Goal: Task Accomplishment & Management: Complete application form

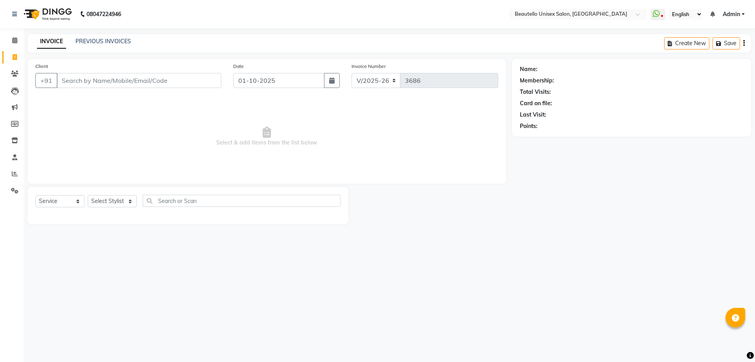
select select "5051"
select select "service"
type input "8128985007"
click at [192, 83] on span "Add Client" at bounding box center [200, 81] width 31 height 8
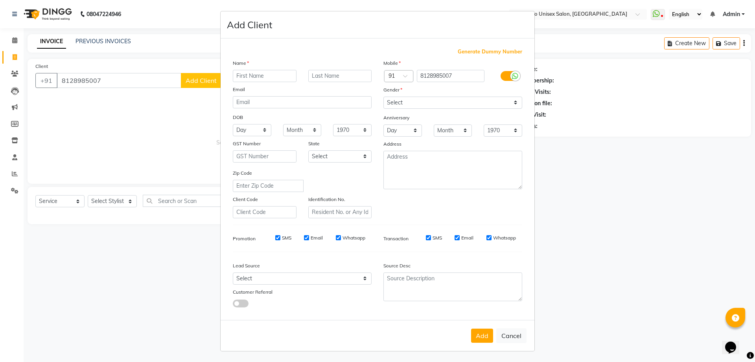
click at [245, 75] on input "text" at bounding box center [265, 76] width 64 height 12
type input "PRAKASH"
type input "VITLANI"
click at [407, 99] on select "Select Male Female Other Prefer Not To Say" at bounding box center [452, 103] width 139 height 12
select select "male"
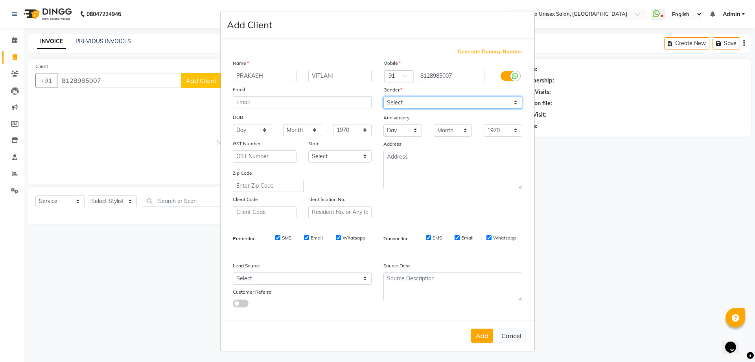
click at [383, 97] on select "Select Male Female Other Prefer Not To Say" at bounding box center [452, 103] width 139 height 12
click at [476, 335] on button "Add" at bounding box center [482, 336] width 22 height 14
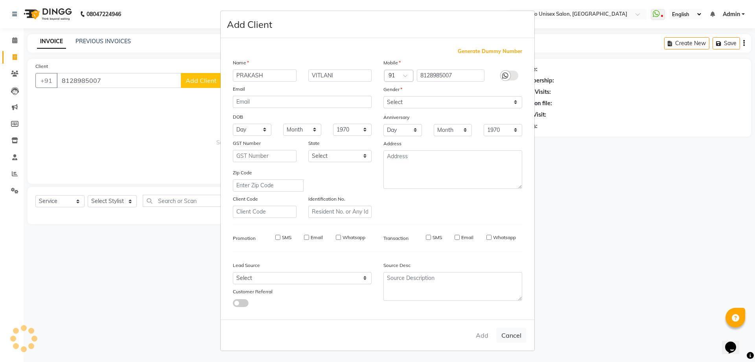
select select
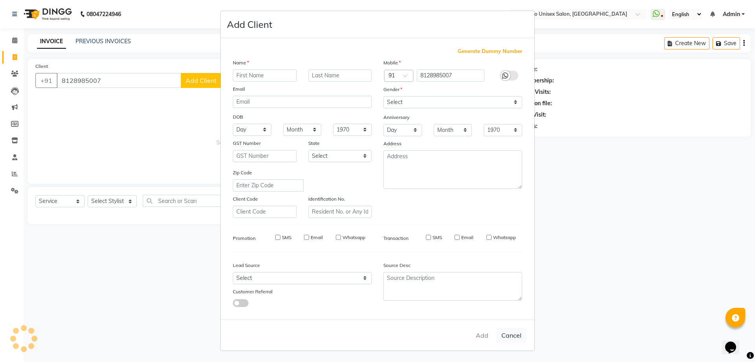
select select
checkbox input "false"
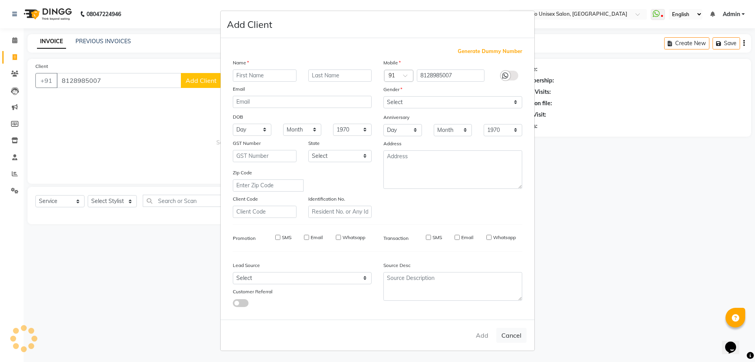
checkbox input "false"
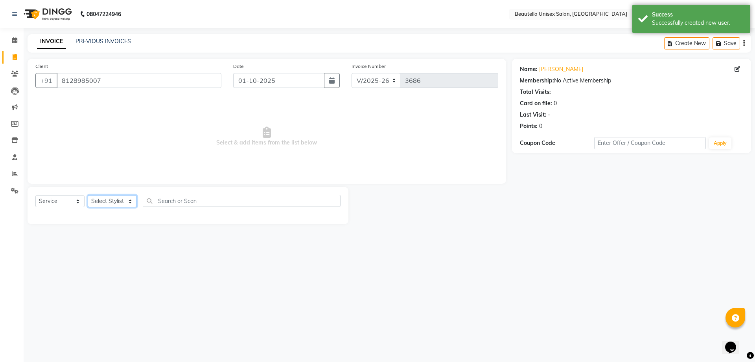
click at [103, 201] on select "Select Stylist Akki [PERSON_NAME] [PERSON_NAME] [PERSON_NAME] Sameer [PERSON_NA…" at bounding box center [112, 201] width 49 height 12
select select "31995"
click at [88, 195] on select "Select Stylist Akki [PERSON_NAME] [PERSON_NAME] [PERSON_NAME] Sameer [PERSON_NA…" at bounding box center [112, 201] width 49 height 12
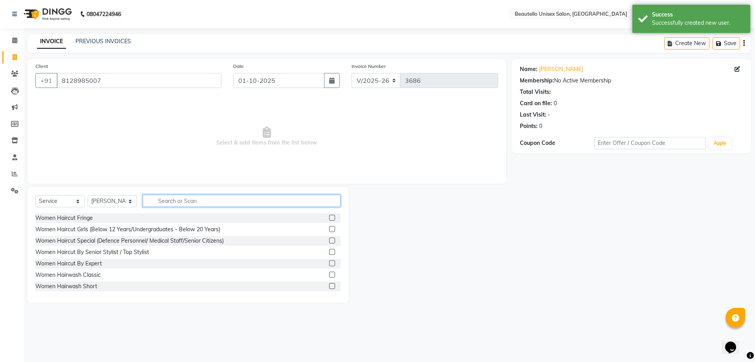
click at [226, 202] on input "text" at bounding box center [242, 201] width 198 height 12
type input "PAC"
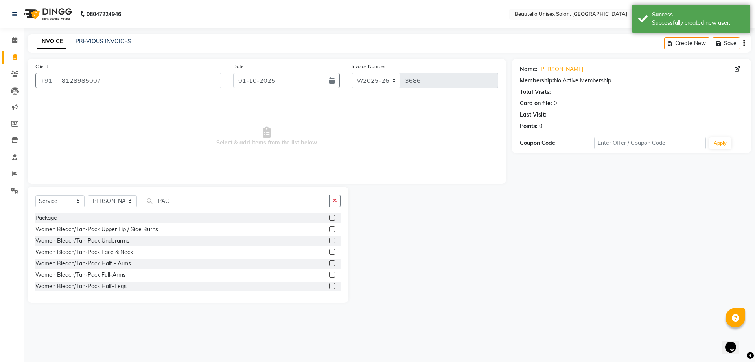
click at [329, 214] on div at bounding box center [334, 218] width 11 height 10
click at [329, 218] on label at bounding box center [332, 218] width 6 height 6
click at [329, 218] on input "checkbox" at bounding box center [331, 218] width 5 height 5
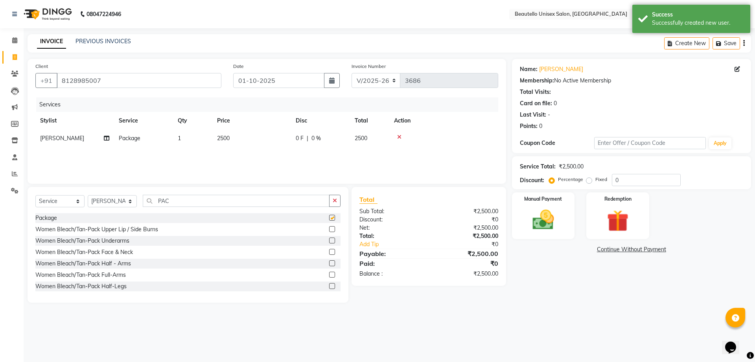
checkbox input "false"
click at [217, 134] on td "2500" at bounding box center [251, 139] width 79 height 18
select select "31995"
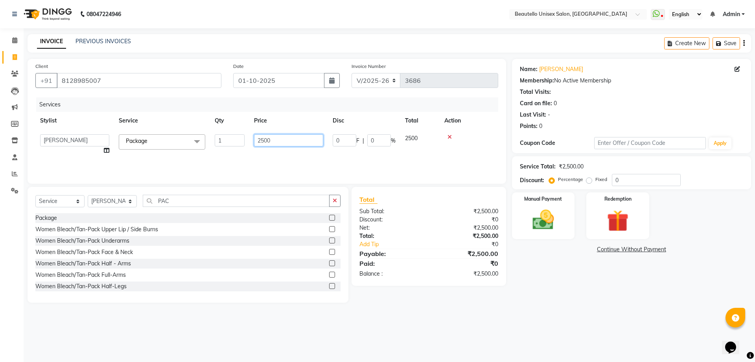
click at [265, 141] on input "2500" at bounding box center [288, 140] width 69 height 12
type input "1300"
click at [546, 216] on img at bounding box center [543, 220] width 37 height 26
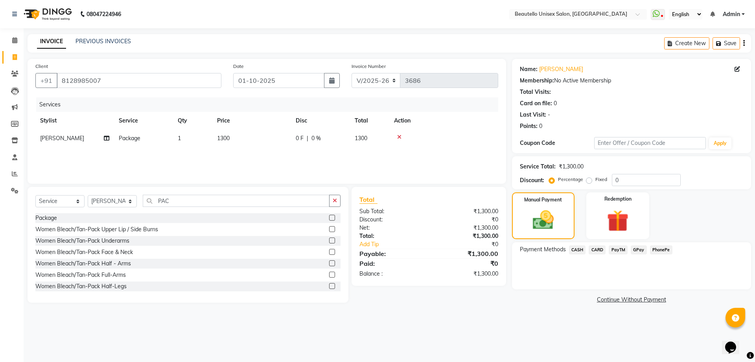
click at [619, 248] on span "PayTM" at bounding box center [617, 250] width 19 height 9
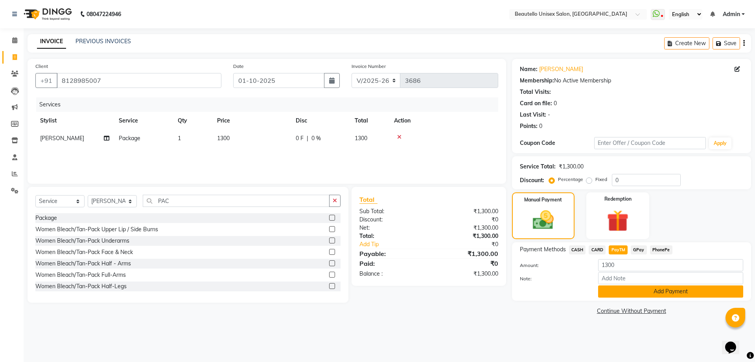
click at [621, 297] on button "Add Payment" at bounding box center [670, 292] width 145 height 12
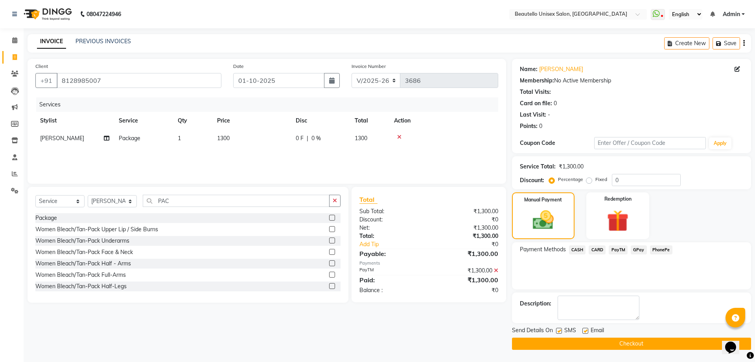
click at [558, 331] on label at bounding box center [559, 331] width 6 height 6
click at [558, 331] on input "checkbox" at bounding box center [558, 331] width 5 height 5
checkbox input "false"
click at [564, 343] on button "Checkout" at bounding box center [631, 344] width 239 height 12
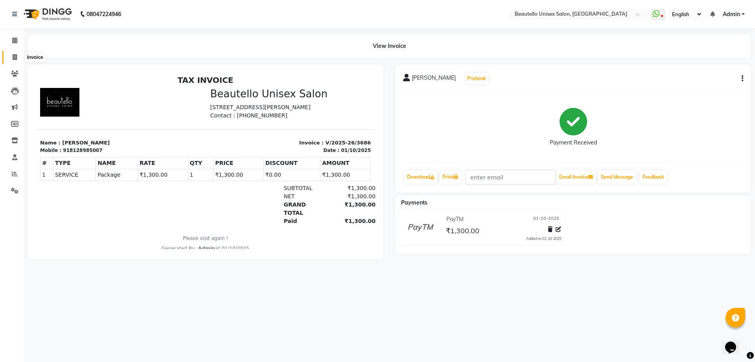
click at [15, 53] on span at bounding box center [15, 57] width 14 height 9
select select "service"
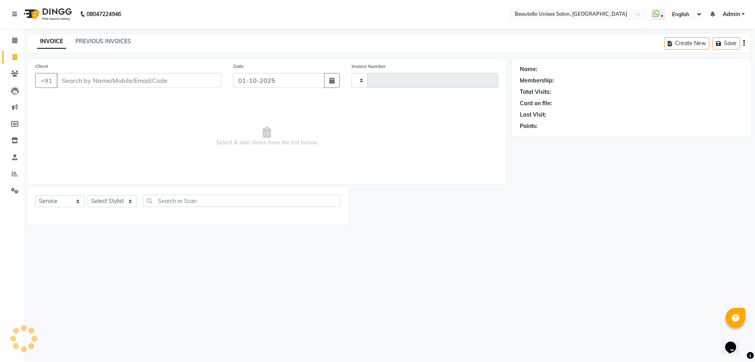
type input "3687"
select select "5051"
click at [98, 79] on input "Client" at bounding box center [139, 80] width 165 height 15
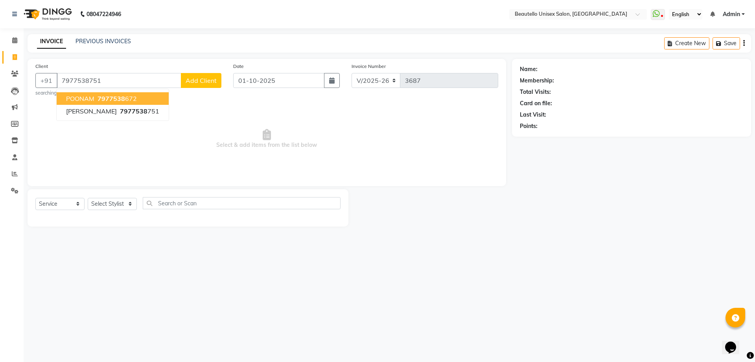
type input "7977538751"
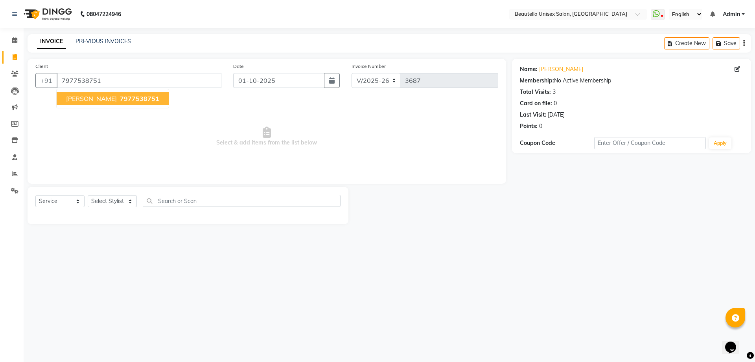
click at [118, 101] on ngb-highlight "7977538751" at bounding box center [138, 99] width 41 height 8
click at [106, 204] on select "Select Stylist Akki [PERSON_NAME] [PERSON_NAME] [PERSON_NAME] Sameer [PERSON_NA…" at bounding box center [112, 201] width 49 height 12
select select "31994"
click at [88, 195] on select "Select Stylist Akki [PERSON_NAME] [PERSON_NAME] [PERSON_NAME] Sameer [PERSON_NA…" at bounding box center [112, 201] width 49 height 12
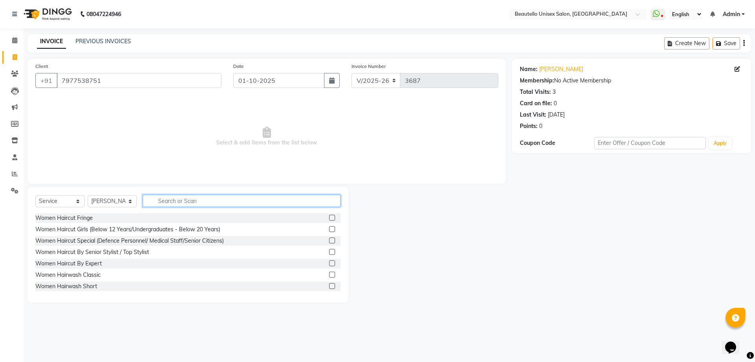
click at [192, 200] on input "text" at bounding box center [242, 201] width 198 height 12
type input "HAIRC"
click at [329, 288] on label at bounding box center [332, 286] width 6 height 6
click at [329, 288] on input "checkbox" at bounding box center [331, 286] width 5 height 5
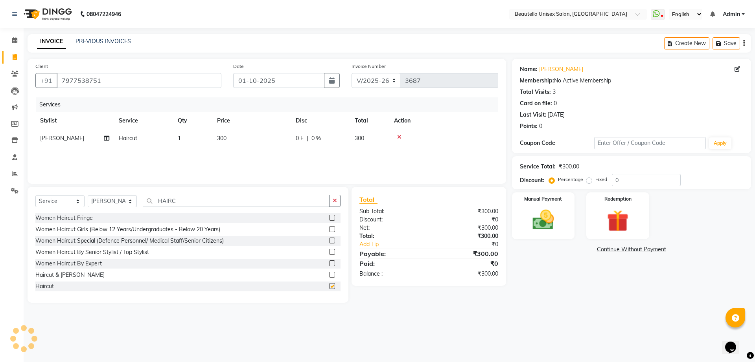
checkbox input "false"
click at [542, 231] on img at bounding box center [543, 220] width 37 height 26
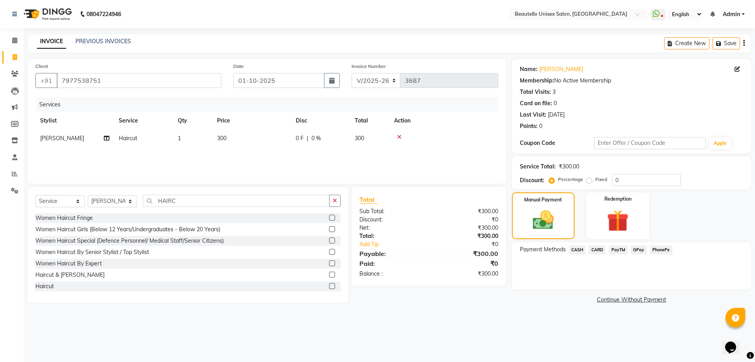
click at [620, 249] on span "PayTM" at bounding box center [617, 250] width 19 height 9
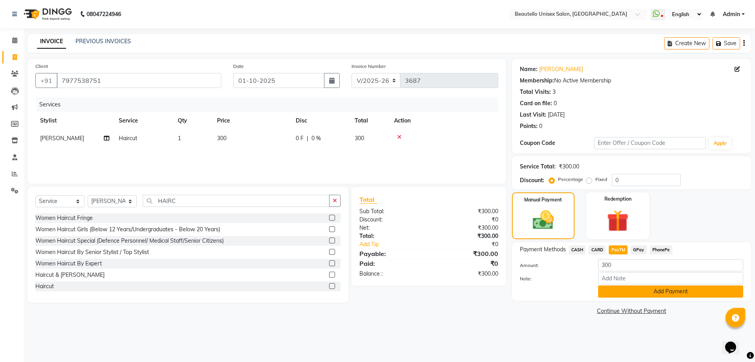
click at [624, 295] on button "Add Payment" at bounding box center [670, 292] width 145 height 12
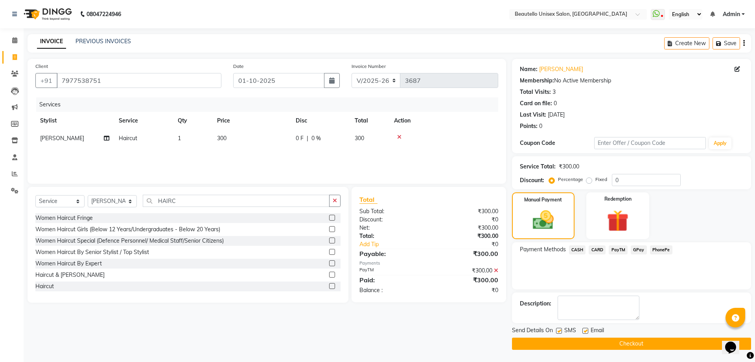
click at [558, 329] on label at bounding box center [559, 331] width 6 height 6
click at [558, 329] on input "checkbox" at bounding box center [558, 331] width 5 height 5
checkbox input "false"
click at [567, 343] on button "Checkout" at bounding box center [631, 344] width 239 height 12
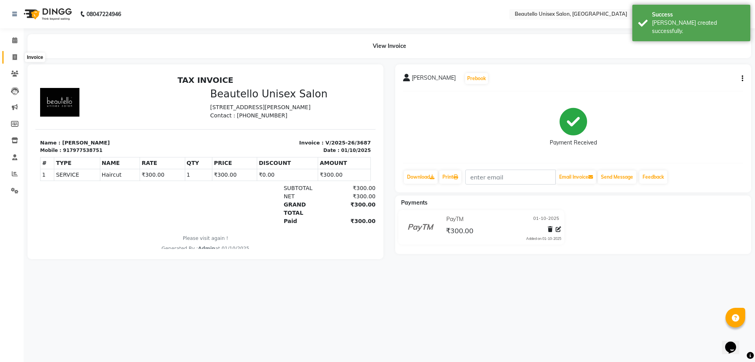
click at [18, 57] on span at bounding box center [15, 57] width 14 height 9
select select "service"
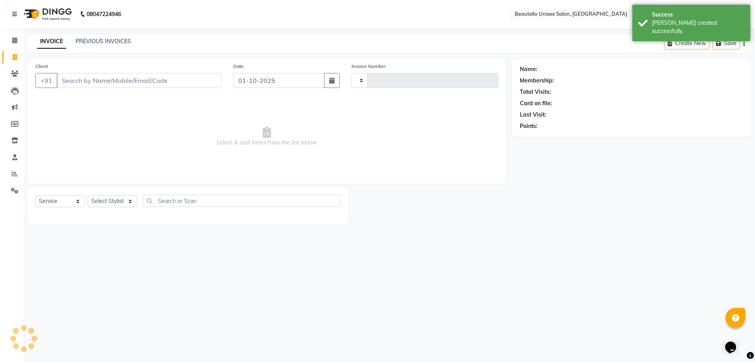
type input "3688"
select select "5051"
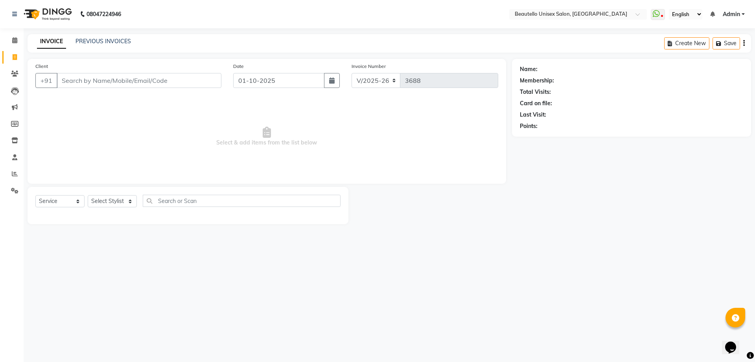
click at [107, 77] on input "Client" at bounding box center [139, 80] width 165 height 15
click at [102, 43] on link "PREVIOUS INVOICES" at bounding box center [102, 41] width 55 height 7
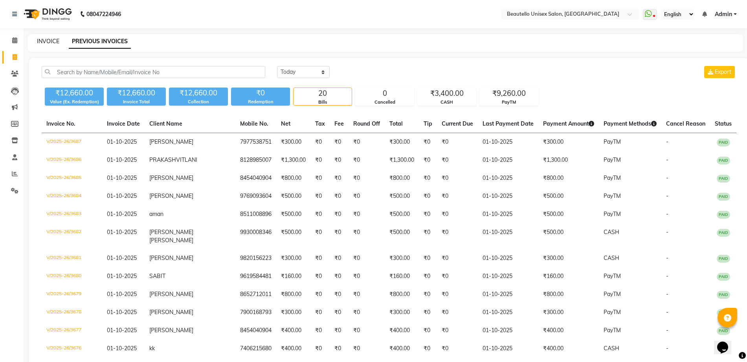
click at [44, 40] on link "INVOICE" at bounding box center [48, 41] width 22 height 7
select select "service"
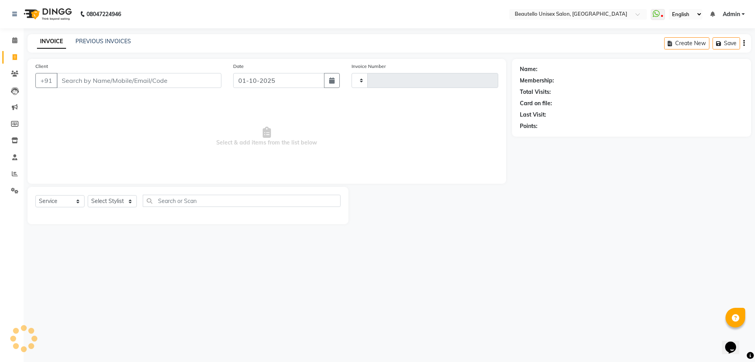
type input "3688"
select select "5051"
click at [144, 84] on input "Client" at bounding box center [139, 80] width 165 height 15
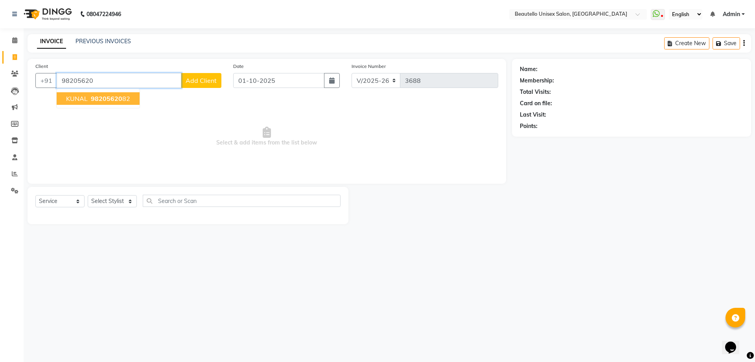
click at [116, 96] on span "98205620" at bounding box center [106, 99] width 31 height 8
type input "9820562082"
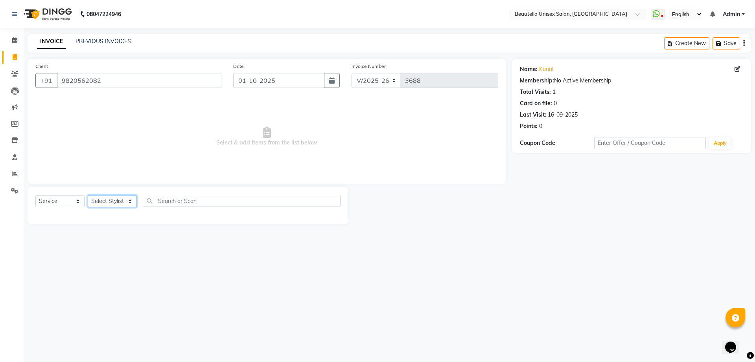
click at [111, 198] on select "Select Stylist Akki [PERSON_NAME] [PERSON_NAME] [PERSON_NAME] Sameer [PERSON_NA…" at bounding box center [112, 201] width 49 height 12
select select "31994"
click at [88, 195] on select "Select Stylist Akki [PERSON_NAME] [PERSON_NAME] [PERSON_NAME] Sameer [PERSON_NA…" at bounding box center [112, 201] width 49 height 12
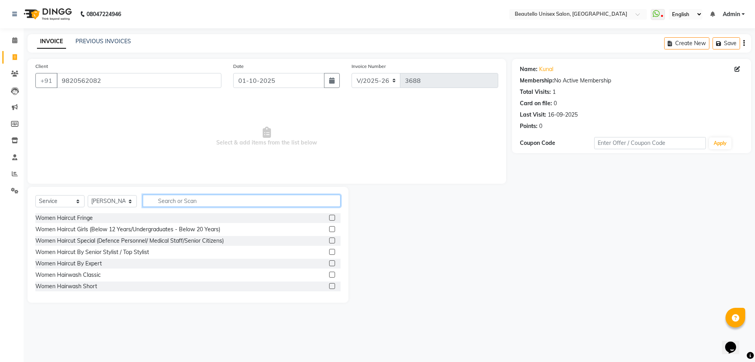
click at [215, 201] on input "text" at bounding box center [242, 201] width 198 height 12
type input "HAIRC"
click at [329, 274] on label at bounding box center [332, 275] width 6 height 6
click at [329, 274] on input "checkbox" at bounding box center [331, 275] width 5 height 5
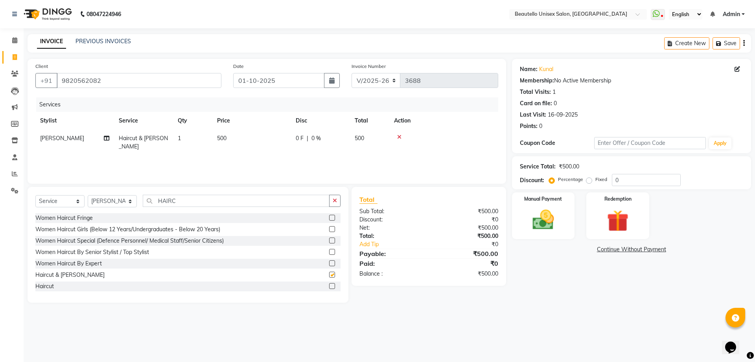
checkbox input "false"
click at [530, 223] on img at bounding box center [543, 220] width 37 height 26
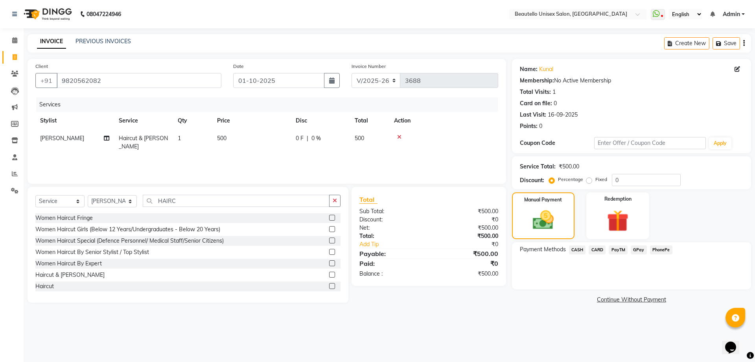
click at [615, 248] on span "PayTM" at bounding box center [617, 250] width 19 height 9
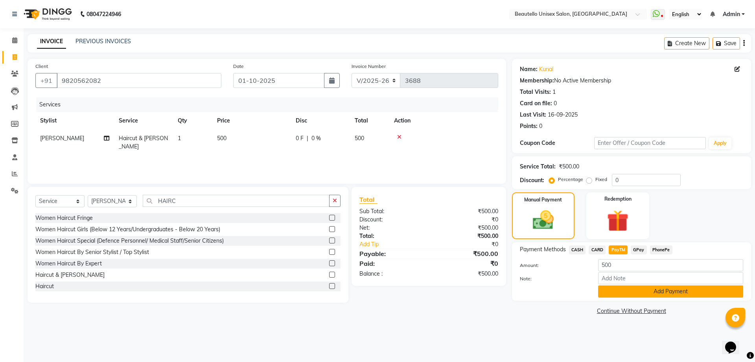
click at [614, 290] on button "Add Payment" at bounding box center [670, 292] width 145 height 12
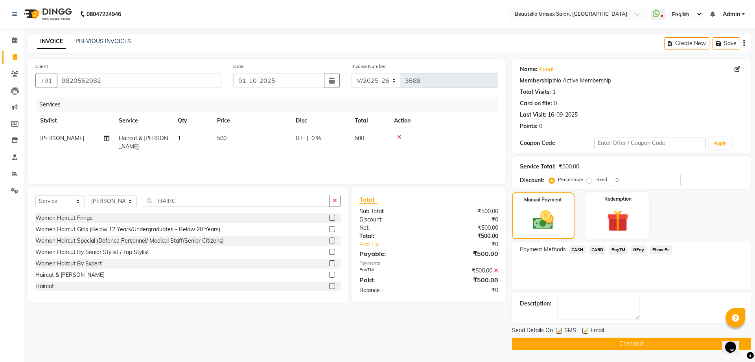
click at [557, 332] on label at bounding box center [559, 331] width 6 height 6
click at [557, 332] on input "checkbox" at bounding box center [558, 331] width 5 height 5
checkbox input "false"
click at [572, 345] on button "Checkout" at bounding box center [631, 344] width 239 height 12
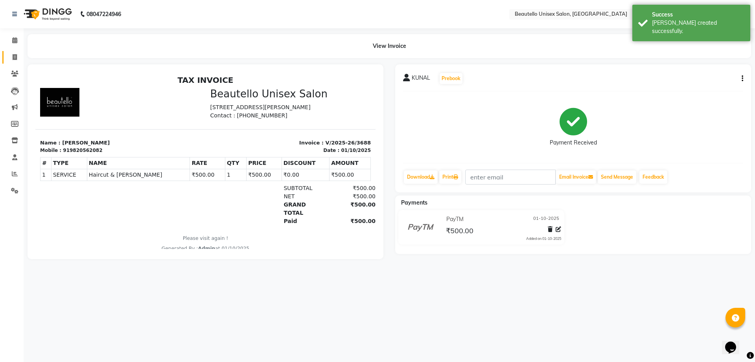
click at [12, 51] on link "Invoice" at bounding box center [11, 57] width 19 height 13
select select "service"
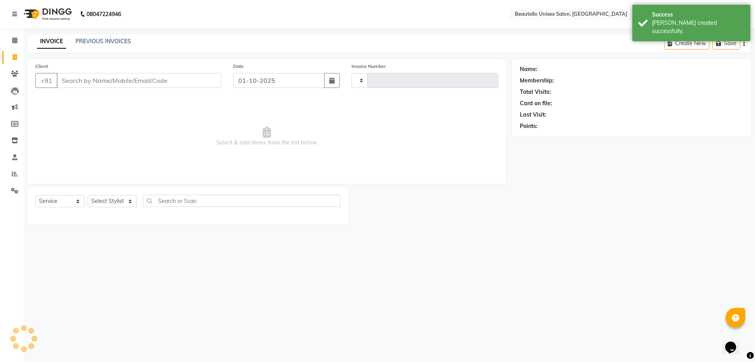
type input "3689"
select select "5051"
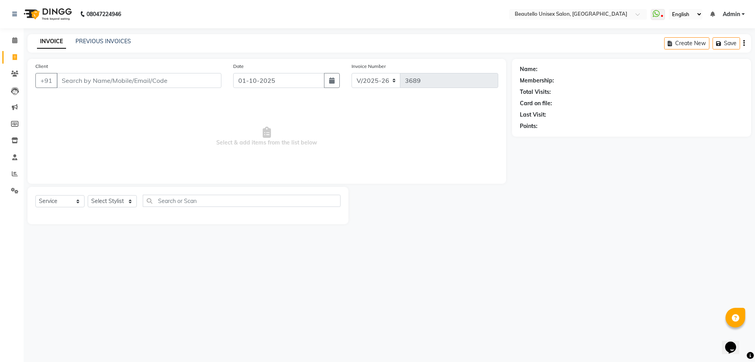
click at [83, 79] on input "Client" at bounding box center [139, 80] width 165 height 15
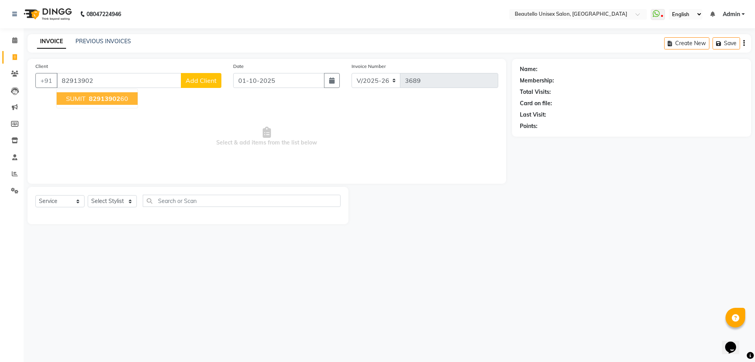
click at [93, 98] on span "82913902" at bounding box center [104, 99] width 31 height 8
type input "8291390260"
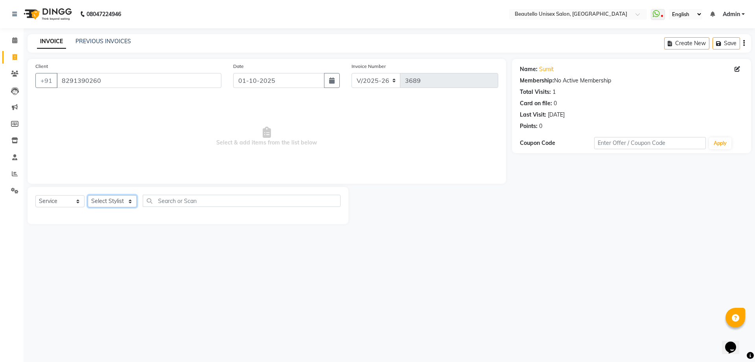
click at [110, 200] on select "Select Stylist Akki [PERSON_NAME] [PERSON_NAME] [PERSON_NAME] Sameer [PERSON_NA…" at bounding box center [112, 201] width 49 height 12
select select "31995"
click at [88, 195] on select "Select Stylist Akki [PERSON_NAME] [PERSON_NAME] [PERSON_NAME] Sameer [PERSON_NA…" at bounding box center [112, 201] width 49 height 12
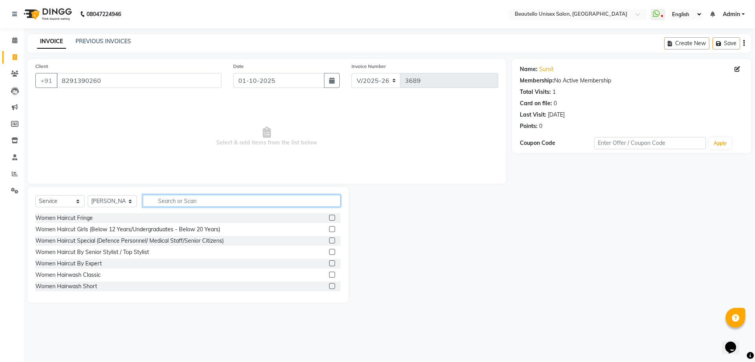
click at [185, 206] on input "text" at bounding box center [242, 201] width 198 height 12
type input "HAIRC"
click at [329, 287] on label at bounding box center [332, 286] width 6 height 6
click at [329, 287] on input "checkbox" at bounding box center [331, 286] width 5 height 5
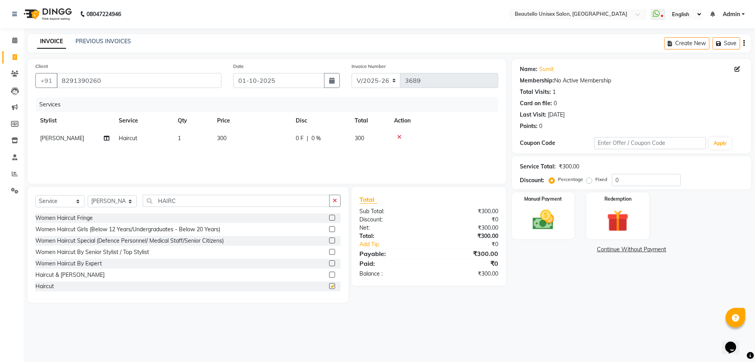
checkbox input "false"
click at [558, 224] on img at bounding box center [543, 220] width 37 height 26
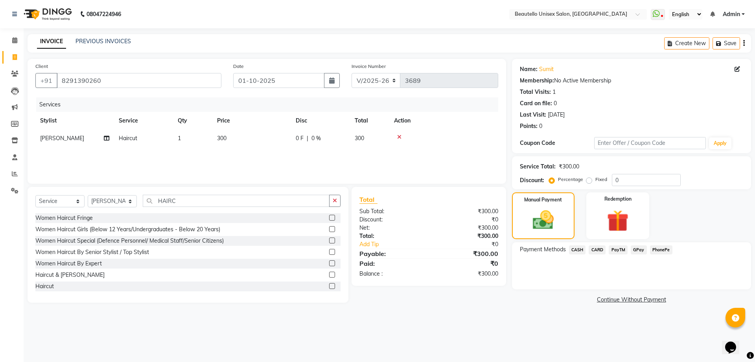
click at [577, 250] on span "CASH" at bounding box center [577, 250] width 17 height 9
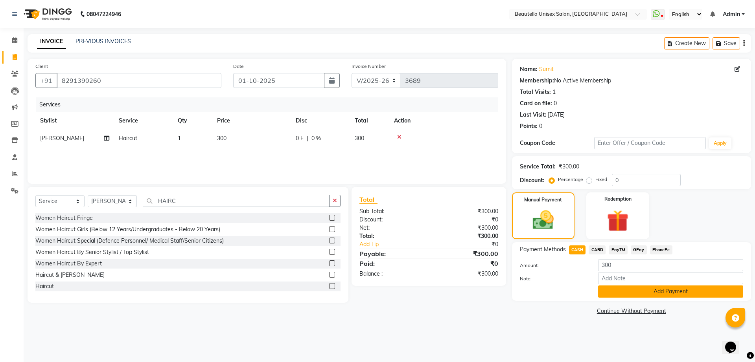
click at [631, 288] on button "Add Payment" at bounding box center [670, 292] width 145 height 12
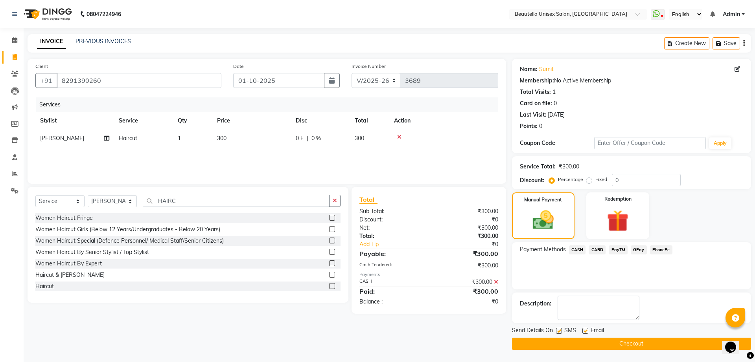
click at [558, 333] on label at bounding box center [559, 331] width 6 height 6
click at [558, 333] on input "checkbox" at bounding box center [558, 331] width 5 height 5
checkbox input "false"
click at [564, 347] on button "Checkout" at bounding box center [631, 344] width 239 height 12
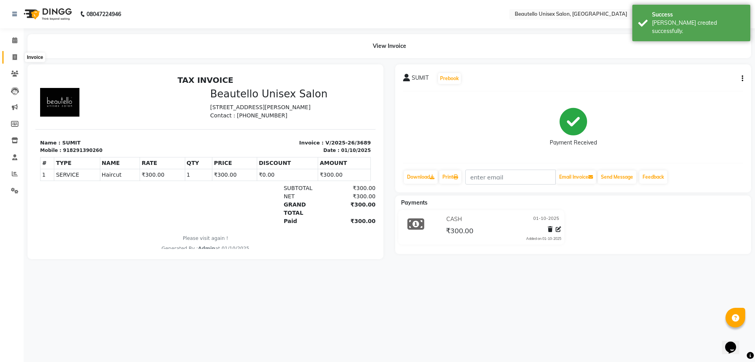
click at [15, 57] on icon at bounding box center [15, 57] width 4 height 6
select select "5051"
select select "service"
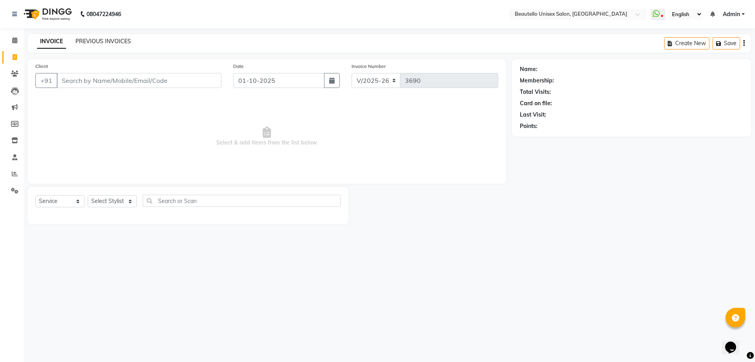
click at [79, 39] on link "PREVIOUS INVOICES" at bounding box center [102, 41] width 55 height 7
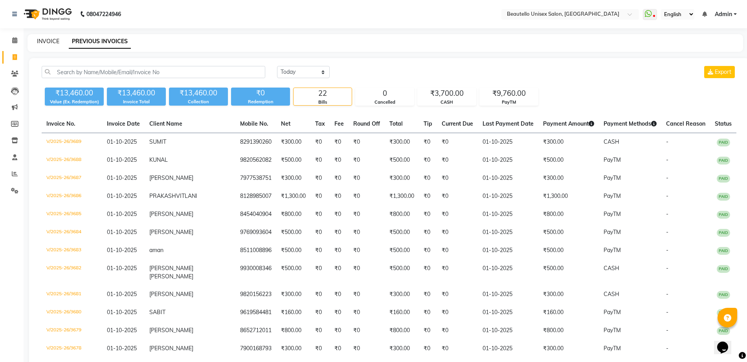
click at [49, 39] on link "INVOICE" at bounding box center [48, 41] width 22 height 7
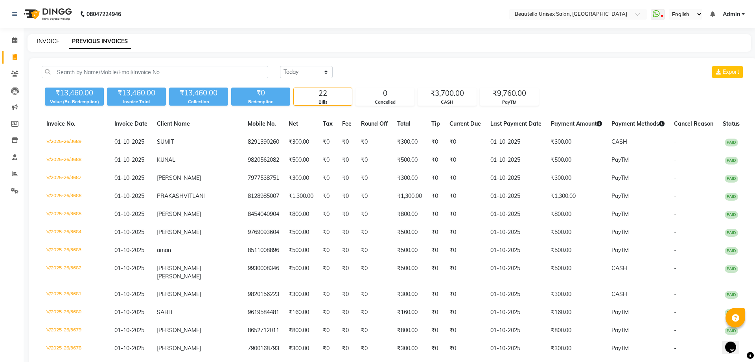
select select "5051"
select select "service"
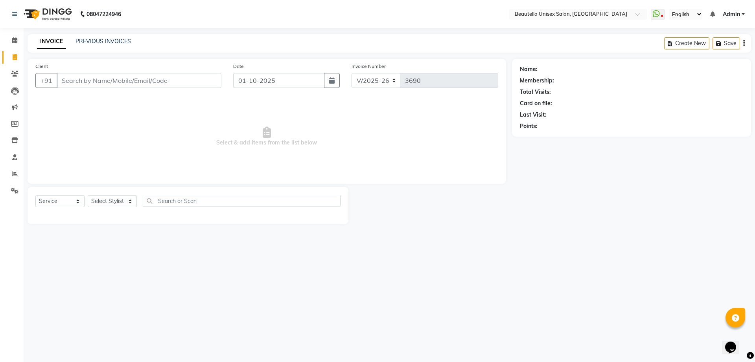
click at [87, 79] on input "Client" at bounding box center [139, 80] width 165 height 15
click at [100, 36] on div "INVOICE PREVIOUS INVOICES Create New Save" at bounding box center [389, 43] width 723 height 18
click at [98, 41] on link "PREVIOUS INVOICES" at bounding box center [102, 41] width 55 height 7
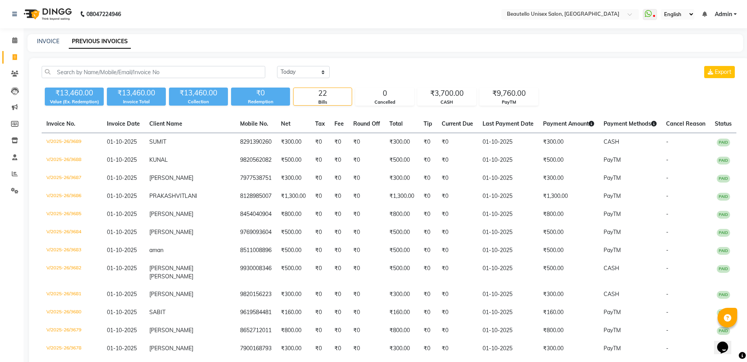
click at [165, 15] on nav "08047224946 Select Location × Beautello Unisex Salon, Kandivali WhatsApp Status…" at bounding box center [373, 14] width 747 height 28
click at [45, 42] on link "INVOICE" at bounding box center [48, 41] width 22 height 7
select select "5051"
select select "service"
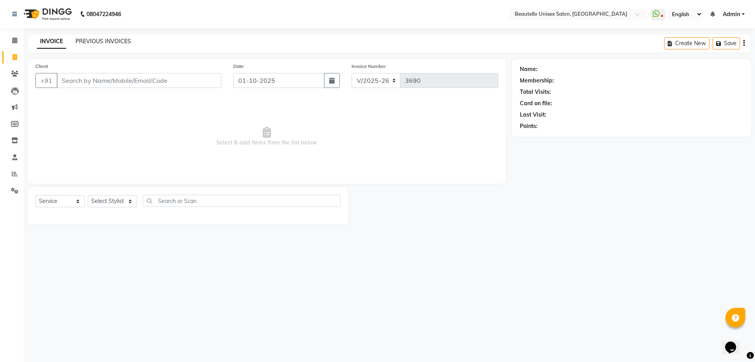
click at [95, 41] on link "PREVIOUS INVOICES" at bounding box center [102, 41] width 55 height 7
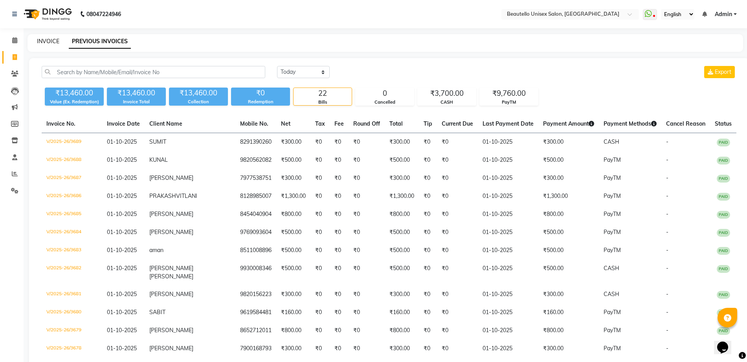
click at [40, 42] on link "INVOICE" at bounding box center [48, 41] width 22 height 7
select select "service"
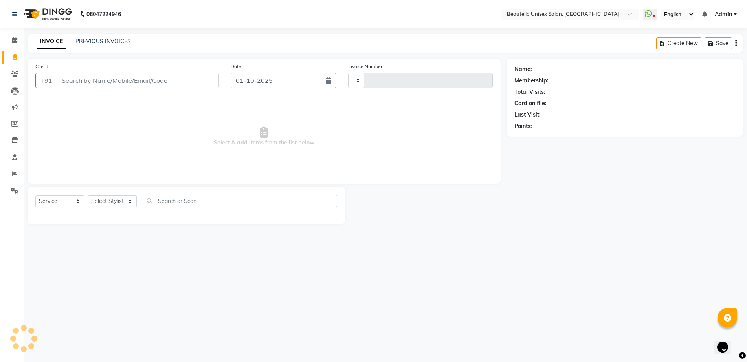
type input "3690"
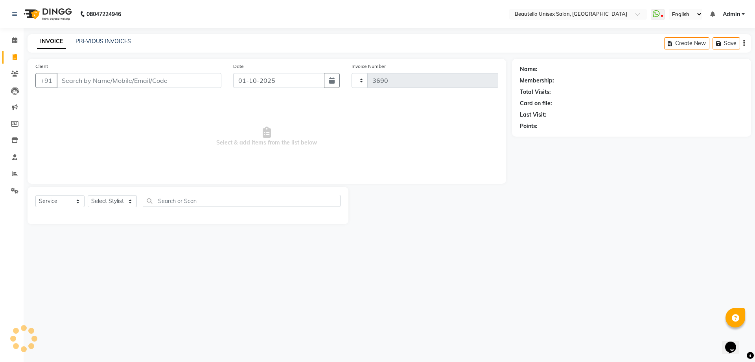
select select "5051"
click at [88, 39] on link "PREVIOUS INVOICES" at bounding box center [102, 41] width 55 height 7
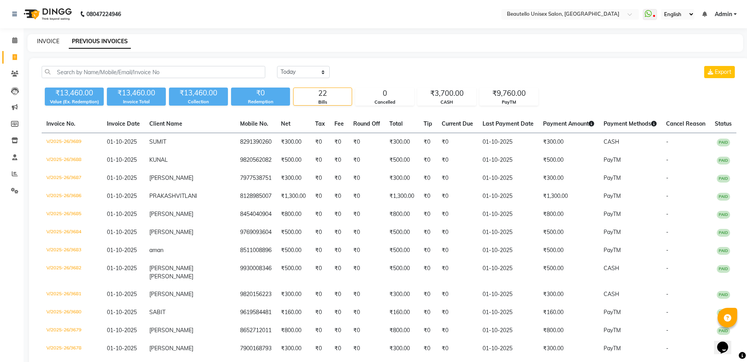
click at [52, 38] on link "INVOICE" at bounding box center [48, 41] width 22 height 7
select select "service"
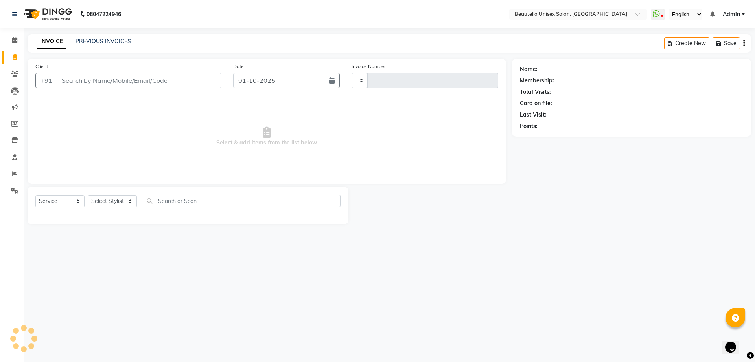
type input "3690"
select select "5051"
click at [76, 83] on input "Client" at bounding box center [139, 80] width 165 height 15
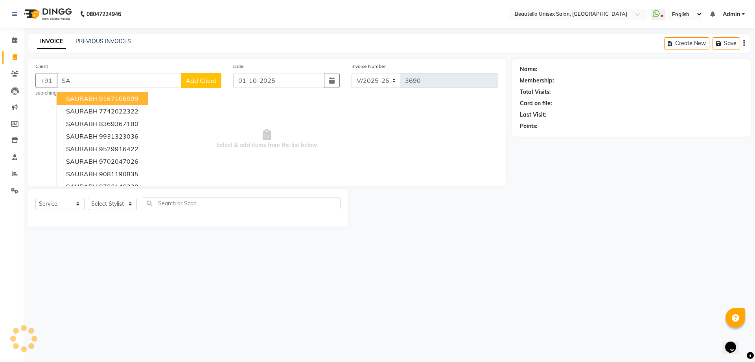
type input "S"
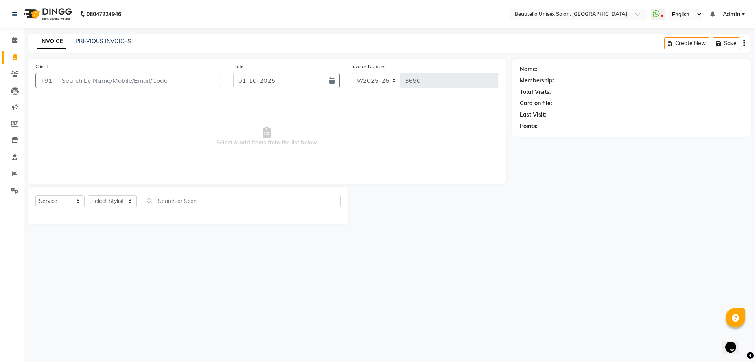
type input "S"
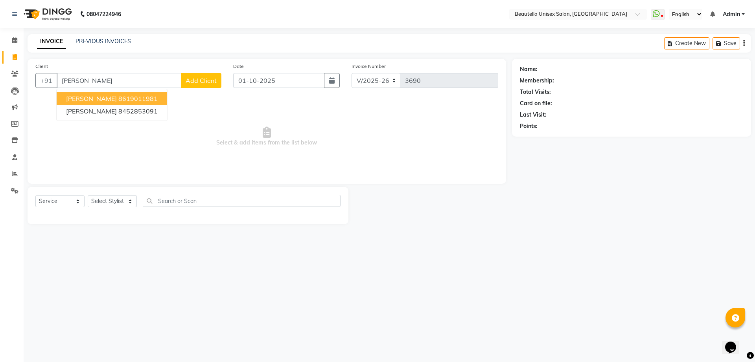
click at [118, 99] on ngb-highlight "8619011981" at bounding box center [137, 99] width 39 height 8
type input "8619011981"
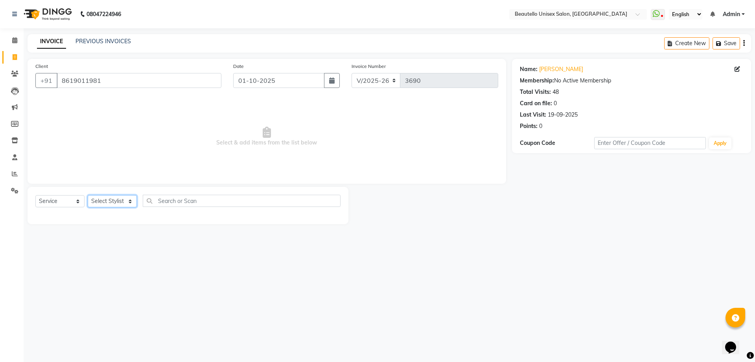
click at [104, 202] on select "Select Stylist Akki [PERSON_NAME] [PERSON_NAME] [PERSON_NAME] Sameer [PERSON_NA…" at bounding box center [112, 201] width 49 height 12
select select "87452"
click at [88, 195] on select "Select Stylist Akki [PERSON_NAME] [PERSON_NAME] [PERSON_NAME] Sameer [PERSON_NA…" at bounding box center [112, 201] width 49 height 12
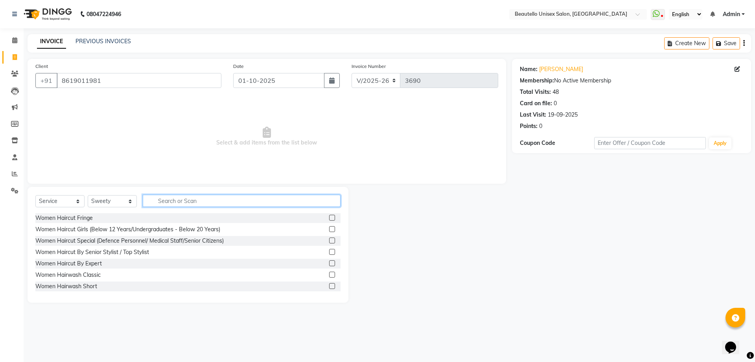
click at [218, 202] on input "text" at bounding box center [242, 201] width 198 height 12
type input "PAC"
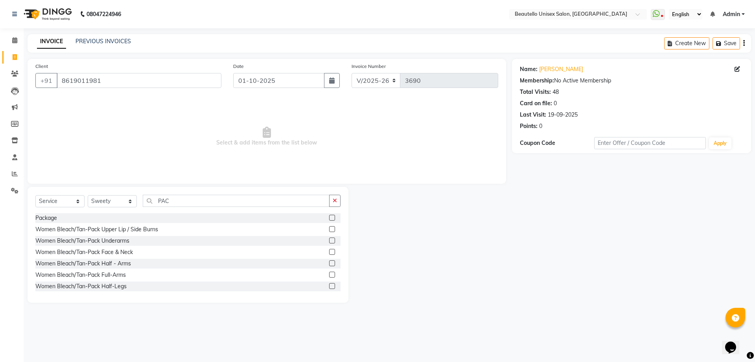
click at [329, 218] on label at bounding box center [332, 218] width 6 height 6
click at [329, 218] on input "checkbox" at bounding box center [331, 218] width 5 height 5
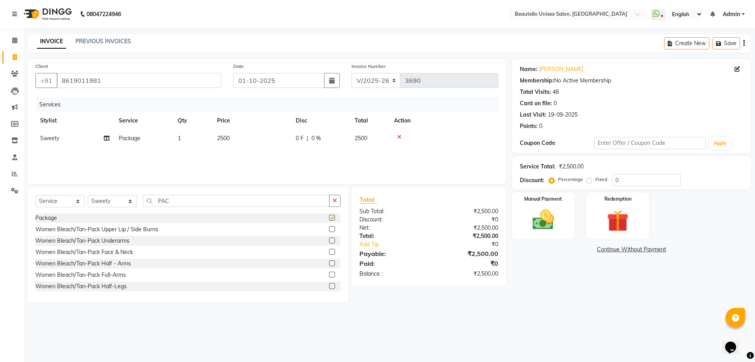
checkbox input "false"
click at [224, 138] on span "2500" at bounding box center [223, 138] width 13 height 7
select select "87452"
click at [265, 139] on input "2500" at bounding box center [288, 140] width 69 height 12
type input "1400"
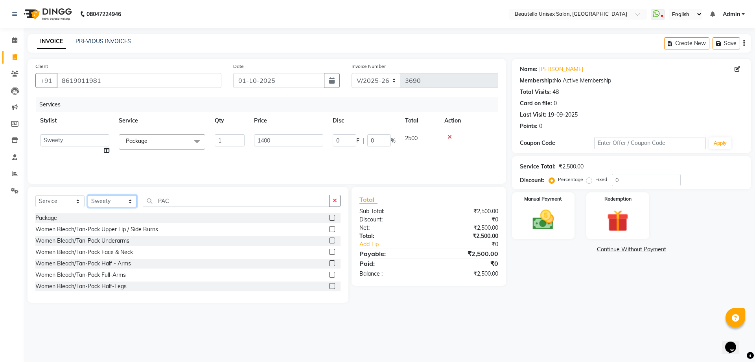
click at [103, 201] on select "Select Stylist Akki [PERSON_NAME] [PERSON_NAME] [PERSON_NAME] Sameer [PERSON_NA…" at bounding box center [112, 201] width 49 height 12
click at [208, 333] on div "08047224946 Select Location × Beautello Unisex Salon, Kandivali WhatsApp Status…" at bounding box center [377, 181] width 755 height 362
click at [548, 222] on img at bounding box center [543, 220] width 37 height 26
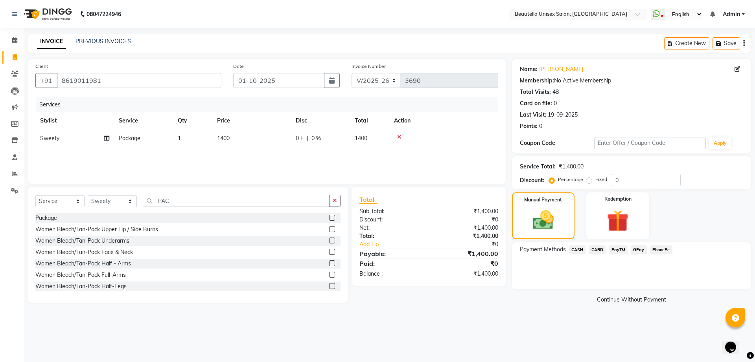
click at [619, 249] on span "PayTM" at bounding box center [617, 250] width 19 height 9
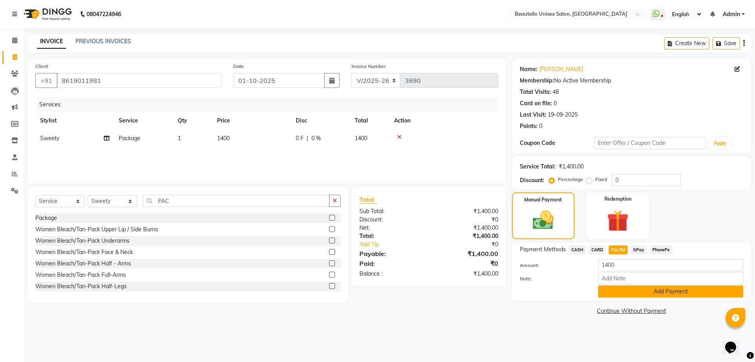
click at [620, 289] on button "Add Payment" at bounding box center [670, 292] width 145 height 12
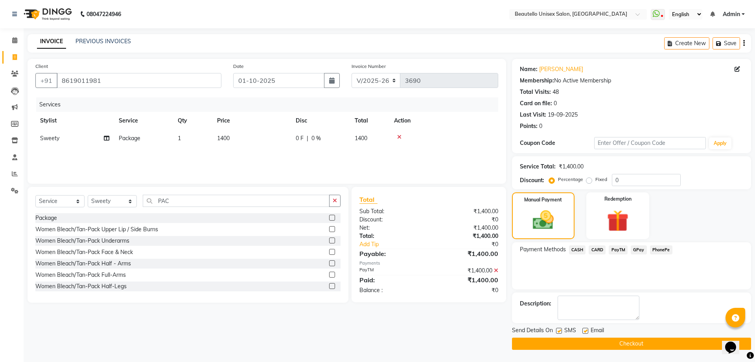
click at [558, 330] on label at bounding box center [559, 331] width 6 height 6
click at [558, 330] on input "checkbox" at bounding box center [558, 331] width 5 height 5
checkbox input "false"
click at [568, 347] on button "Checkout" at bounding box center [631, 344] width 239 height 12
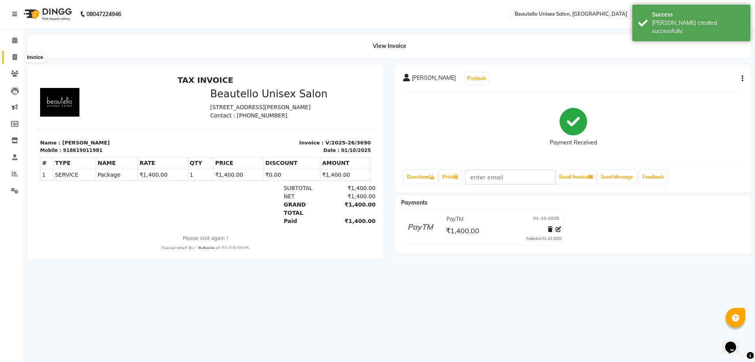
click at [12, 55] on span at bounding box center [15, 57] width 14 height 9
select select "5051"
select select "service"
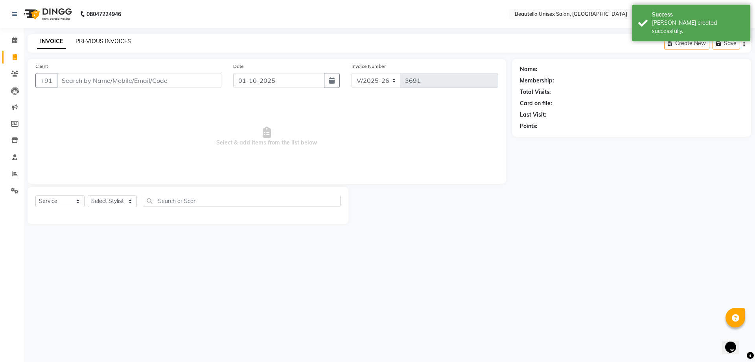
click at [92, 39] on link "PREVIOUS INVOICES" at bounding box center [102, 41] width 55 height 7
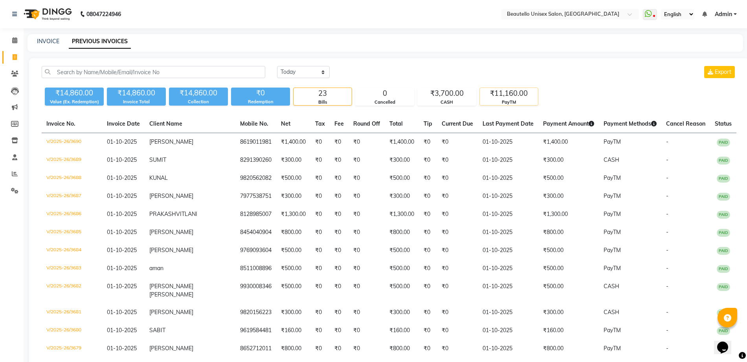
click at [503, 95] on div "₹11,160.00" at bounding box center [509, 93] width 58 height 11
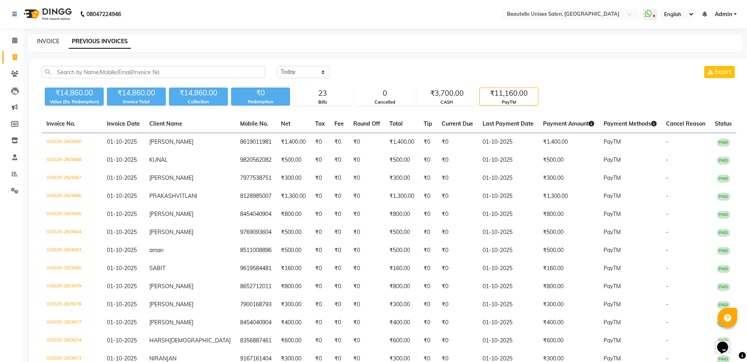
click at [42, 40] on link "INVOICE" at bounding box center [48, 41] width 22 height 7
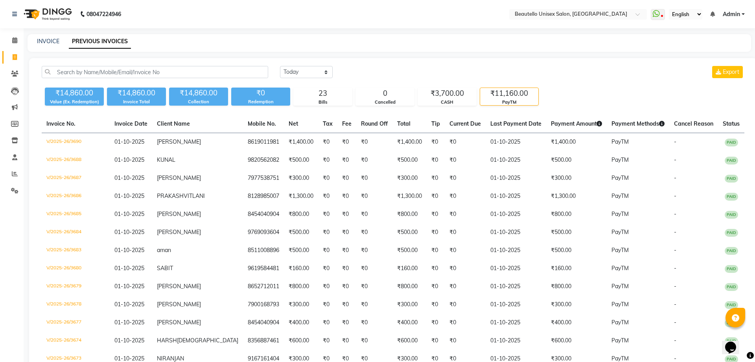
select select "5051"
select select "service"
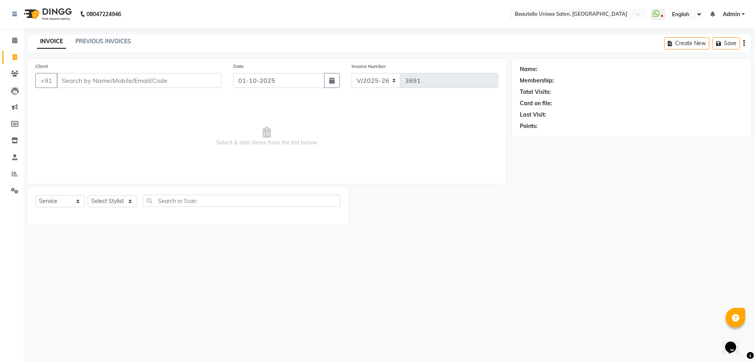
click at [97, 82] on input "Client" at bounding box center [139, 80] width 165 height 15
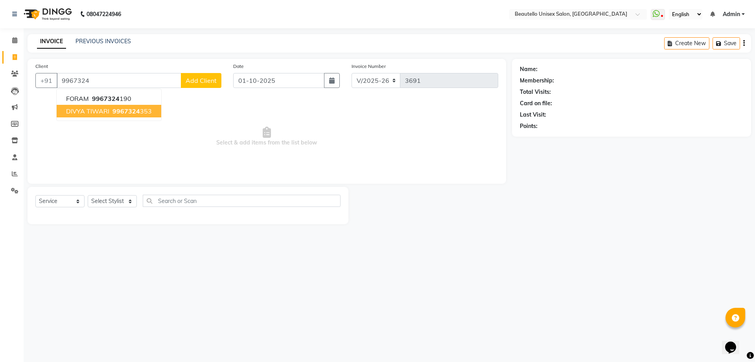
click at [106, 106] on button "DIVYA TIWARI 9967324 353" at bounding box center [109, 111] width 105 height 13
type input "9967324353"
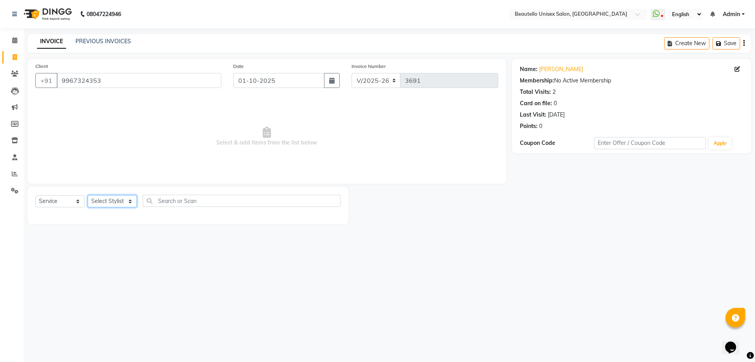
click at [114, 200] on select "Select Stylist Akki [PERSON_NAME] [PERSON_NAME] [PERSON_NAME] Sameer [PERSON_NA…" at bounding box center [112, 201] width 49 height 12
select select "87452"
click at [88, 195] on select "Select Stylist Akki [PERSON_NAME] [PERSON_NAME] [PERSON_NAME] Sameer [PERSON_NA…" at bounding box center [112, 201] width 49 height 12
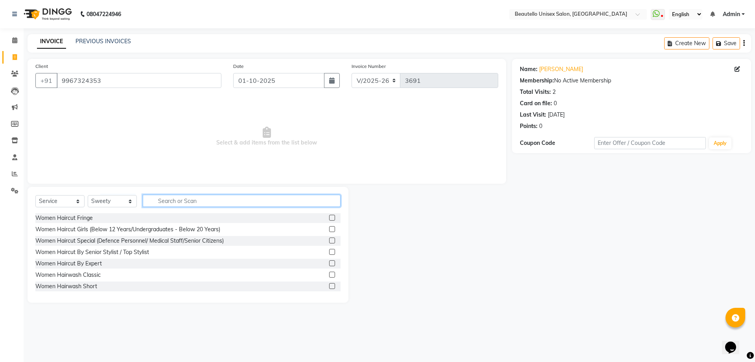
click at [195, 200] on input "text" at bounding box center [242, 201] width 198 height 12
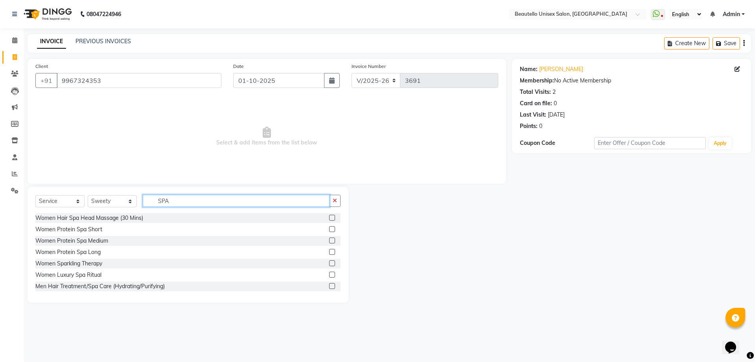
type input "SPA"
click at [329, 239] on label at bounding box center [332, 241] width 6 height 6
click at [329, 239] on input "checkbox" at bounding box center [331, 241] width 5 height 5
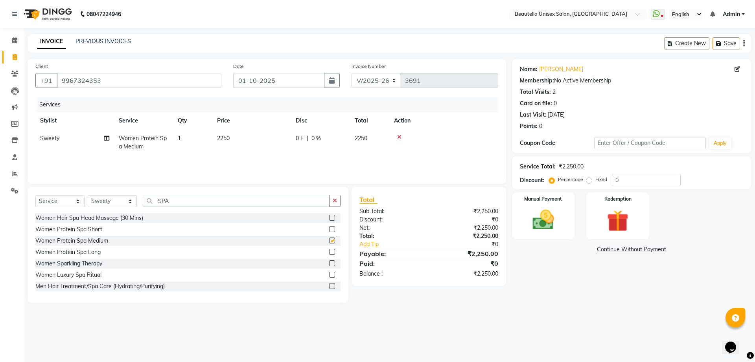
checkbox input "false"
click at [103, 204] on select "Select Stylist Akki [PERSON_NAME] [PERSON_NAME] [PERSON_NAME] Sameer [PERSON_NA…" at bounding box center [112, 201] width 49 height 12
select select "63360"
click at [88, 195] on select "Select Stylist Akki [PERSON_NAME] [PERSON_NAME] [PERSON_NAME] Sameer [PERSON_NA…" at bounding box center [112, 201] width 49 height 12
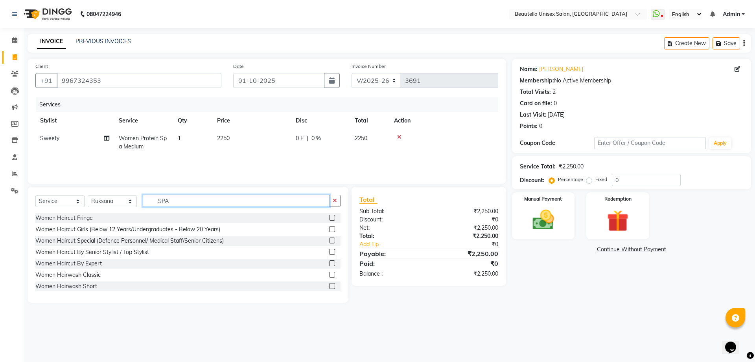
click at [162, 200] on input "SPA" at bounding box center [236, 201] width 187 height 12
type input "NAIL"
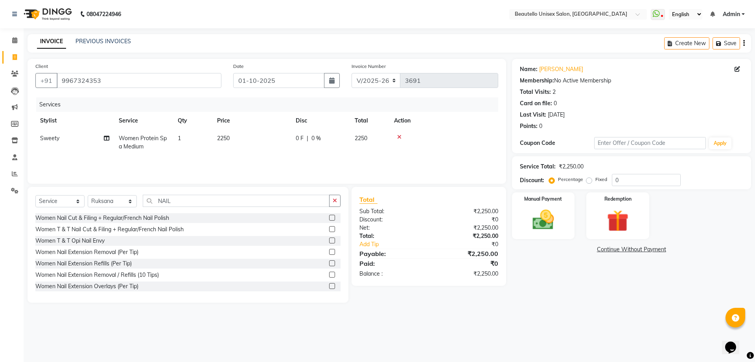
click at [329, 264] on label at bounding box center [332, 264] width 6 height 6
click at [329, 264] on input "checkbox" at bounding box center [331, 263] width 5 height 5
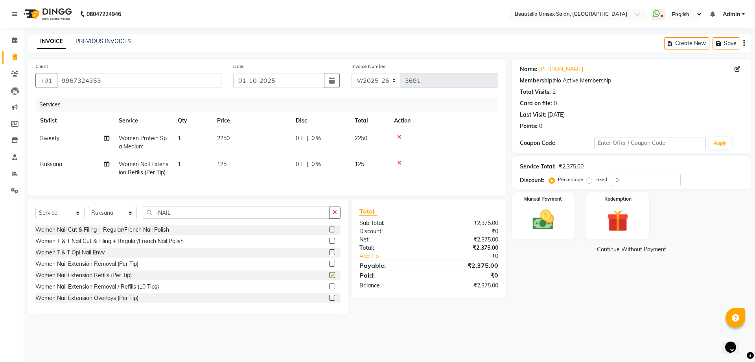
checkbox input "false"
click at [222, 163] on span "125" at bounding box center [221, 164] width 9 height 7
select select "63360"
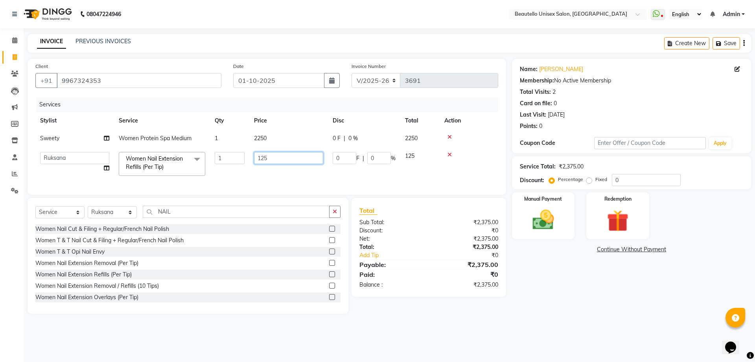
click at [264, 157] on input "125" at bounding box center [288, 158] width 69 height 12
type input "1500"
click at [540, 222] on img at bounding box center [543, 220] width 37 height 26
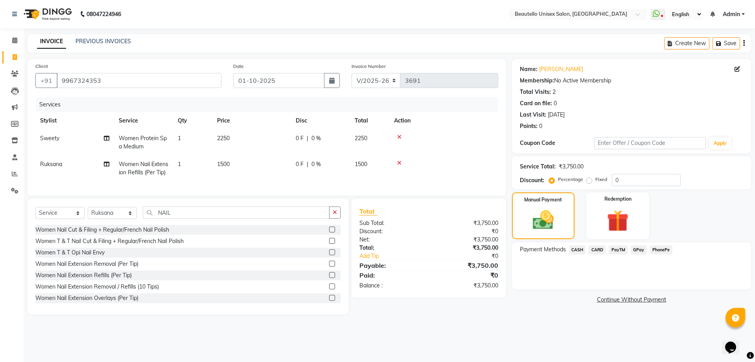
click at [227, 138] on span "2250" at bounding box center [223, 138] width 13 height 7
select select "87452"
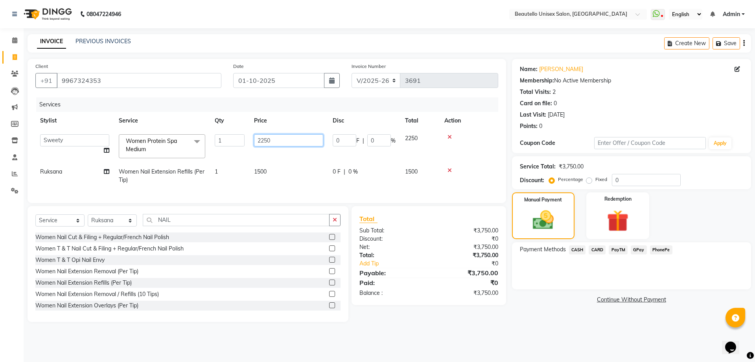
click at [268, 141] on input "2250" at bounding box center [288, 140] width 69 height 12
type input "2300"
click at [620, 251] on span "PayTM" at bounding box center [617, 250] width 19 height 9
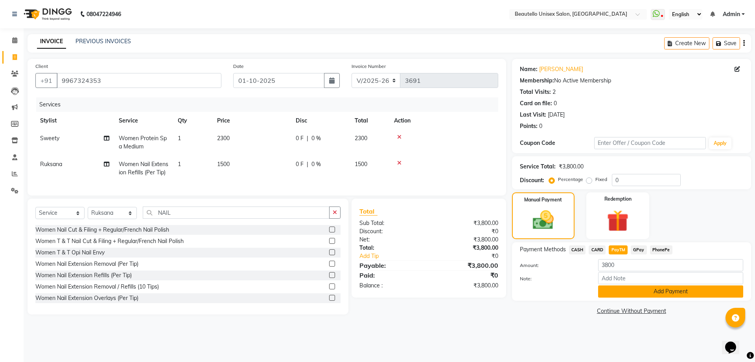
click at [620, 291] on button "Add Payment" at bounding box center [670, 292] width 145 height 12
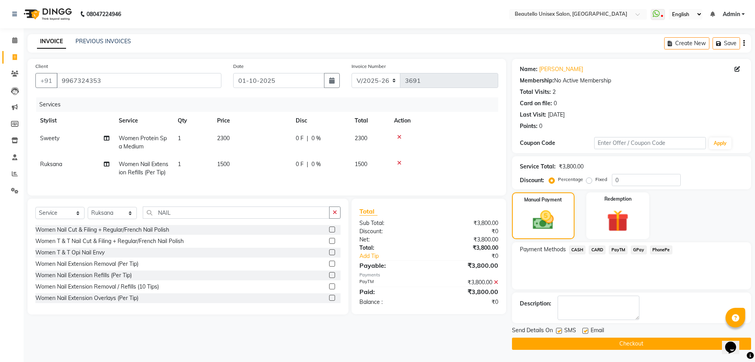
click at [558, 329] on label at bounding box center [559, 331] width 6 height 6
click at [558, 329] on input "checkbox" at bounding box center [558, 331] width 5 height 5
checkbox input "false"
click at [565, 341] on button "Checkout" at bounding box center [631, 344] width 239 height 12
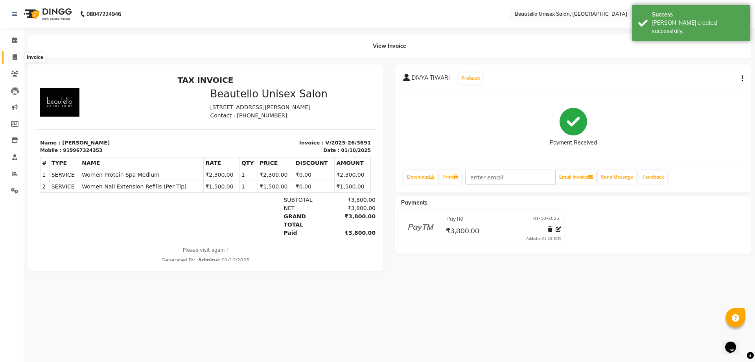
click at [16, 54] on icon at bounding box center [15, 57] width 4 height 6
select select "5051"
select select "service"
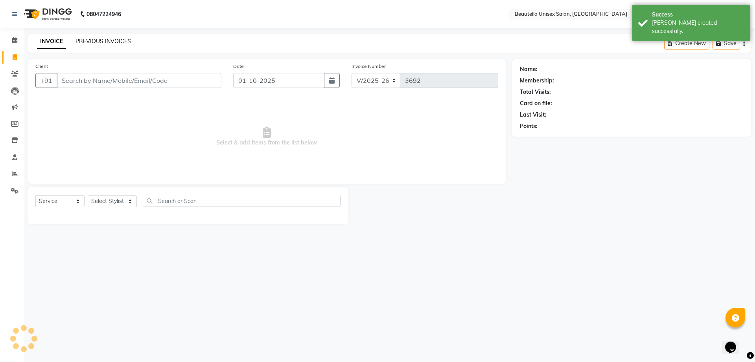
click at [98, 38] on link "PREVIOUS INVOICES" at bounding box center [102, 41] width 55 height 7
